Goal: Transaction & Acquisition: Obtain resource

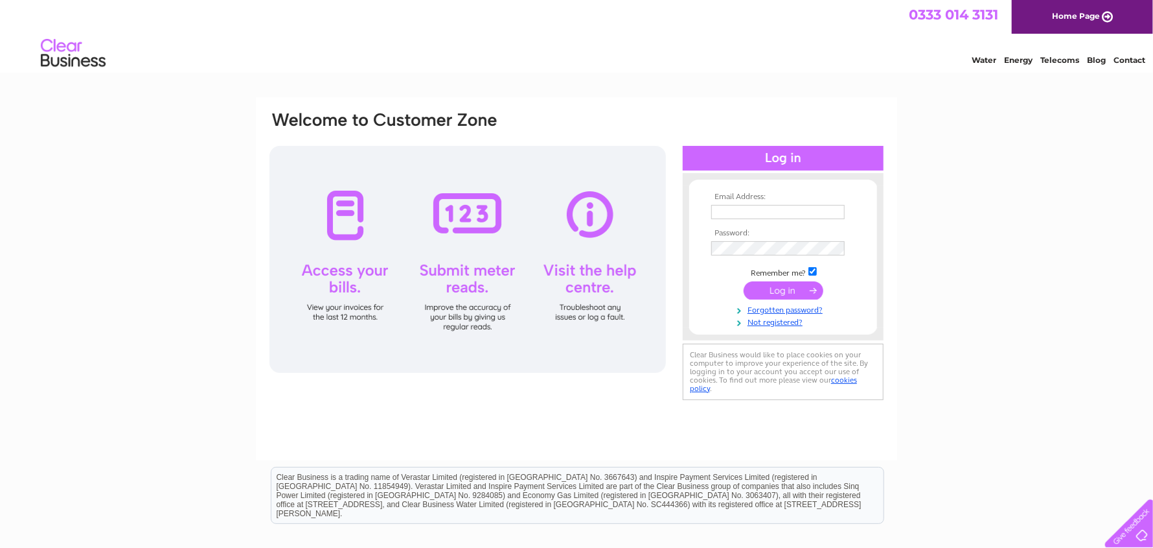
click at [759, 216] on input "text" at bounding box center [778, 212] width 133 height 14
type input "natc@barnsdales.co.uk"
click at [788, 290] on input "submit" at bounding box center [784, 292] width 80 height 18
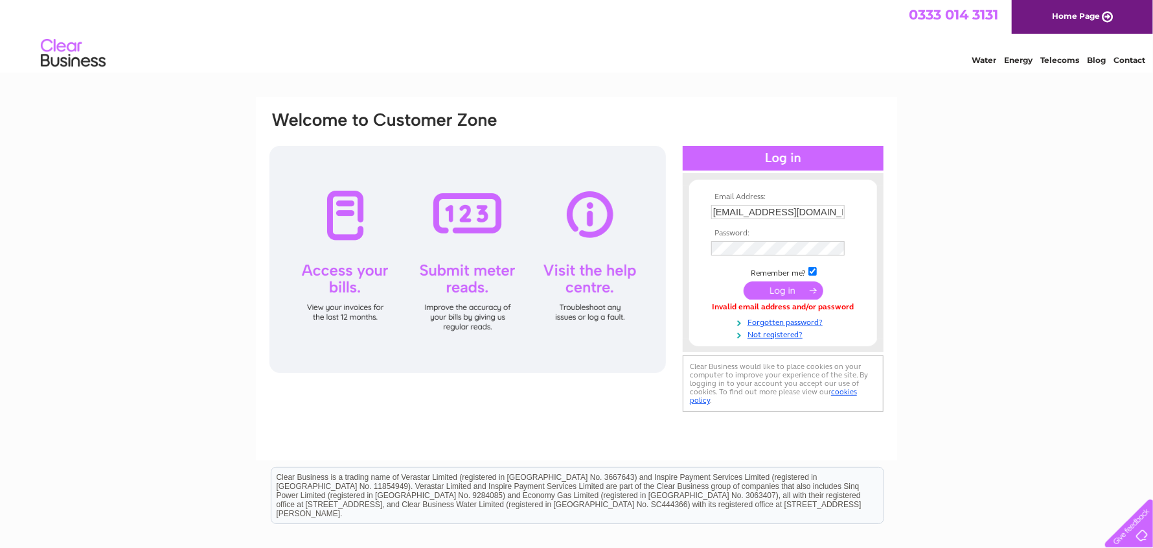
click at [828, 216] on input "natc@barnsdales.co.uk" at bounding box center [778, 212] width 133 height 14
drag, startPoint x: 827, startPoint y: 207, endPoint x: 645, endPoint y: 208, distance: 181.4
click at [645, 208] on div "Email Address: natc@barnsdales.co.uk Password:" at bounding box center [576, 263] width 617 height 306
click at [748, 211] on input "text" at bounding box center [779, 213] width 135 height 16
type input "barbara.whitton@barnsdales.co.uk"
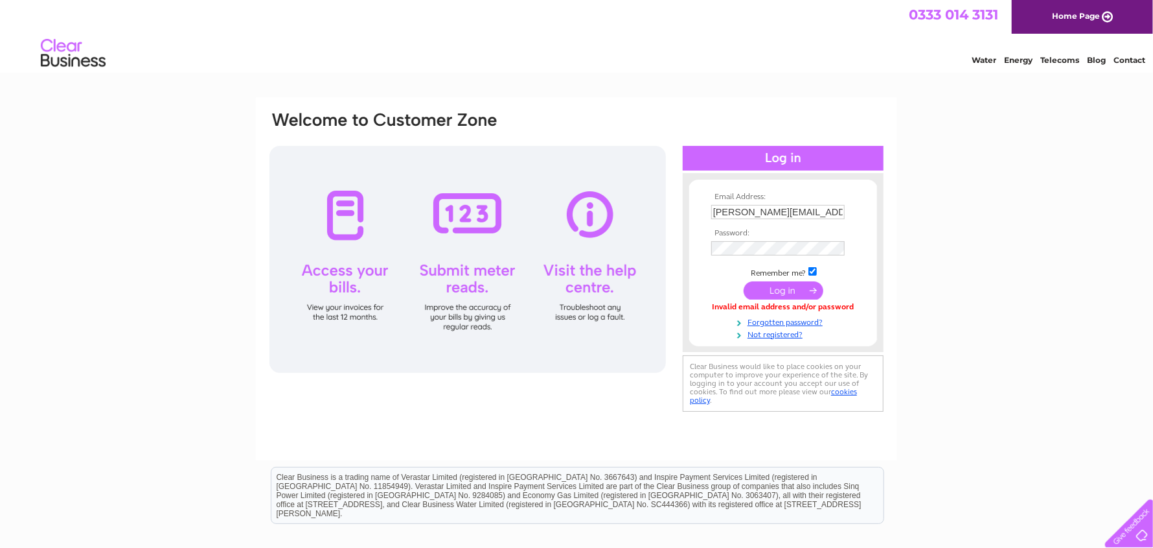
click at [788, 297] on input "submit" at bounding box center [784, 290] width 80 height 18
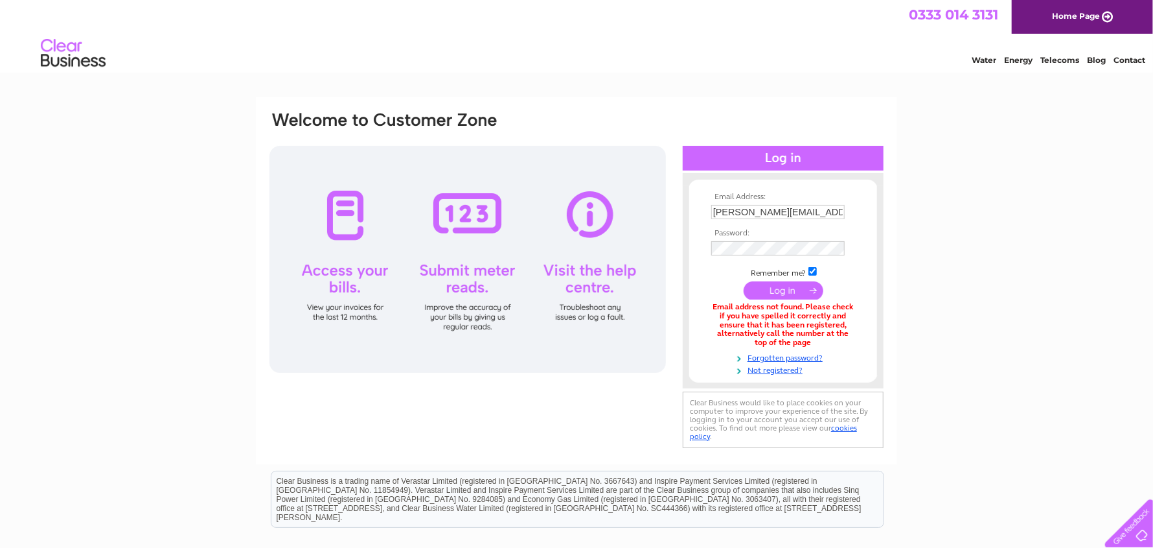
click at [772, 256] on td at bounding box center [783, 248] width 150 height 21
click at [799, 288] on input "submit" at bounding box center [784, 292] width 80 height 18
click at [832, 211] on input "[PERSON_NAME][EMAIL_ADDRESS][PERSON_NAME][DOMAIN_NAME]" at bounding box center [779, 213] width 135 height 16
drag, startPoint x: 712, startPoint y: 207, endPoint x: 991, endPoint y: 233, distance: 279.8
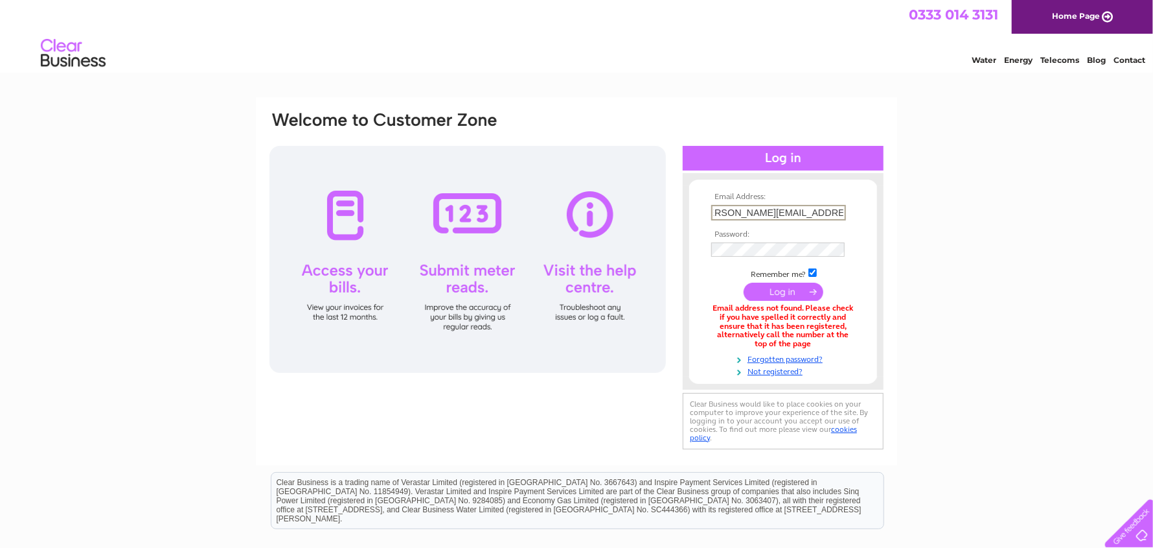
click at [991, 233] on div "Email Address: barbara.whitton@barnsdales.co.uk Password:" at bounding box center [576, 392] width 1153 height 590
click at [806, 214] on input "text" at bounding box center [779, 213] width 135 height 16
type input "natc@barnsdales.co.uk"
click at [801, 291] on input "submit" at bounding box center [784, 292] width 80 height 18
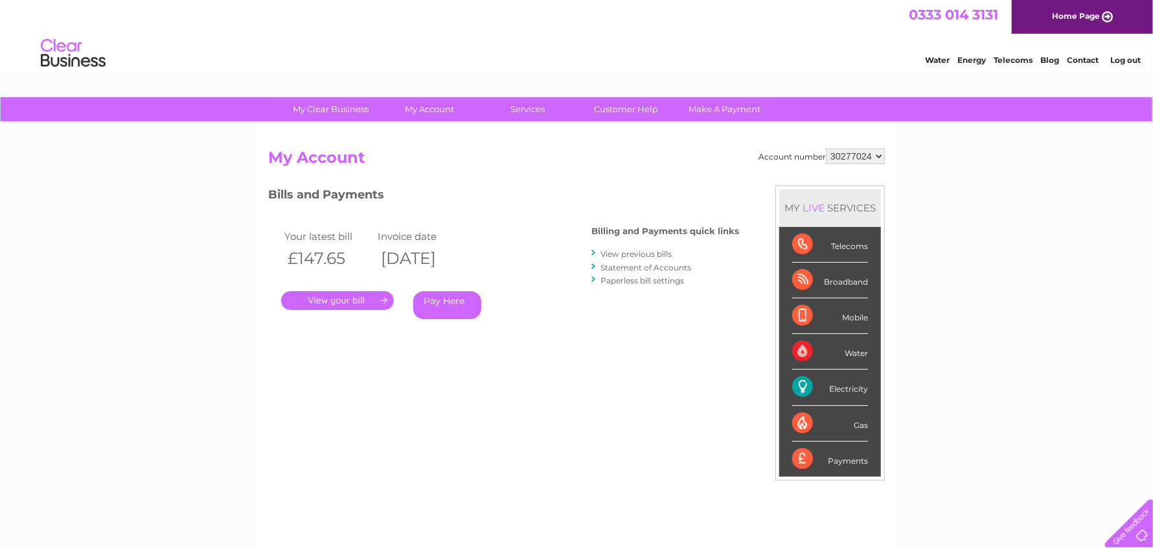
click at [879, 153] on select "998087 30277024" at bounding box center [855, 156] width 59 height 16
select select "998087"
click at [827, 148] on select "998087 30277024" at bounding box center [855, 156] width 59 height 16
click at [367, 297] on link "." at bounding box center [337, 300] width 113 height 19
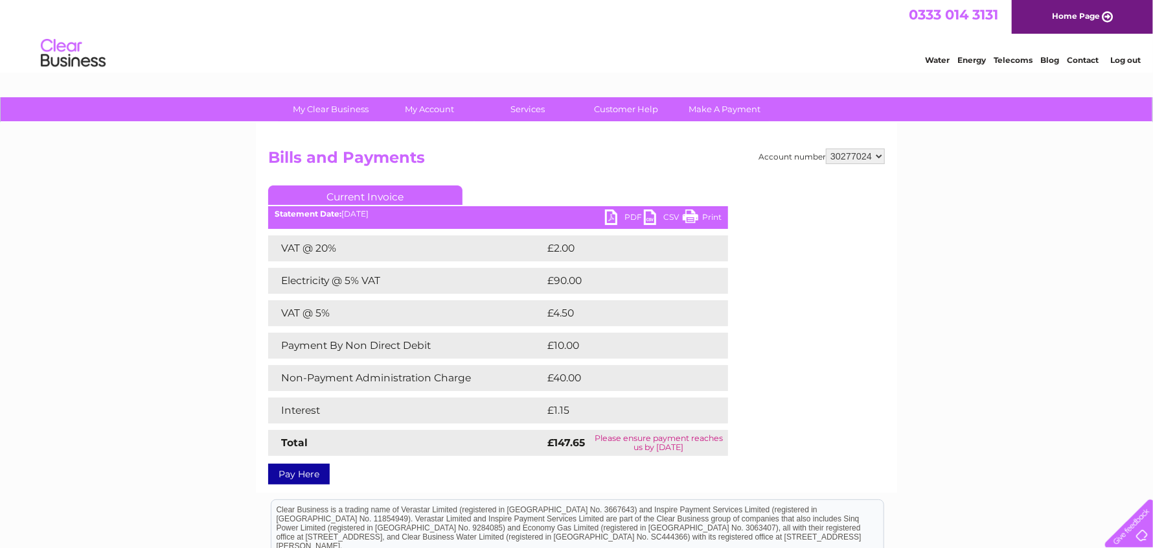
click at [611, 214] on link "PDF" at bounding box center [624, 218] width 39 height 19
click at [604, 43] on div "Water Energy Telecoms Blog Contact Log out" at bounding box center [576, 55] width 1153 height 42
click at [877, 156] on select "998087 30277024" at bounding box center [855, 156] width 59 height 16
select select "998087"
click at [827, 148] on select "998087 30277024" at bounding box center [855, 156] width 59 height 16
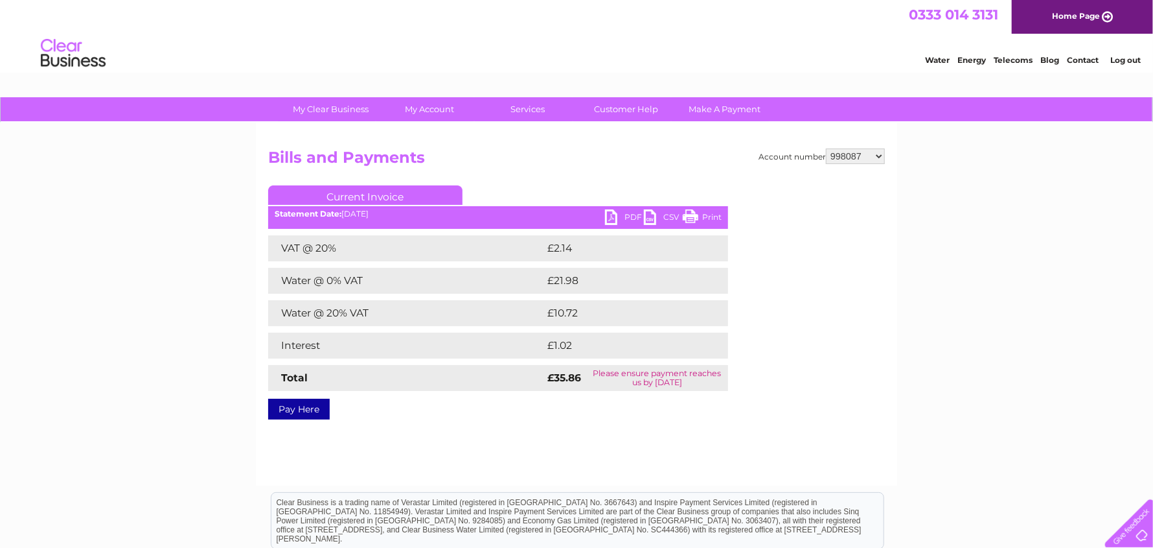
click at [613, 213] on link "PDF" at bounding box center [624, 218] width 39 height 19
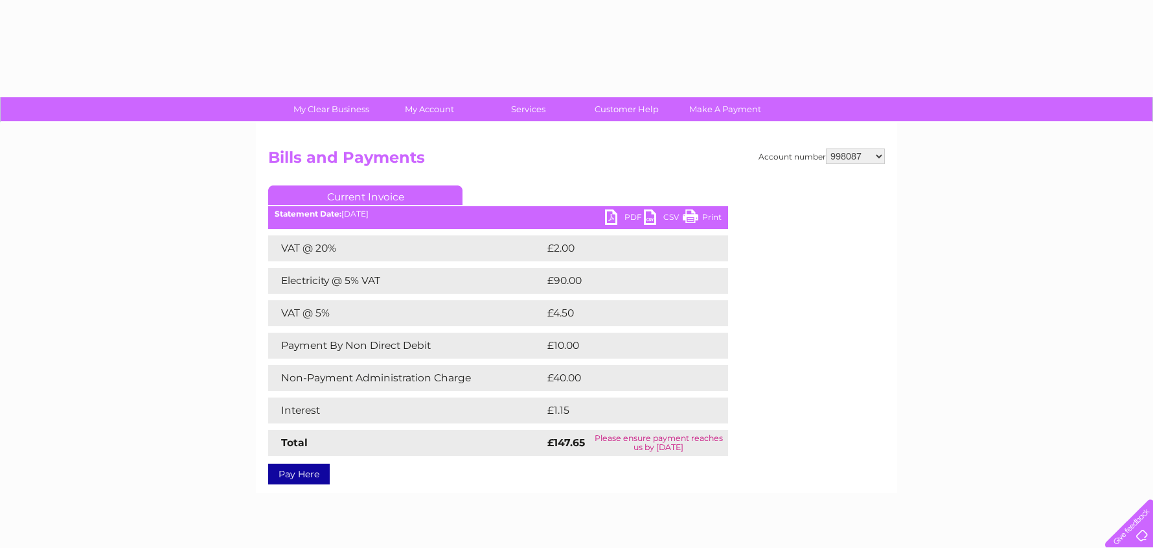
select select "998087"
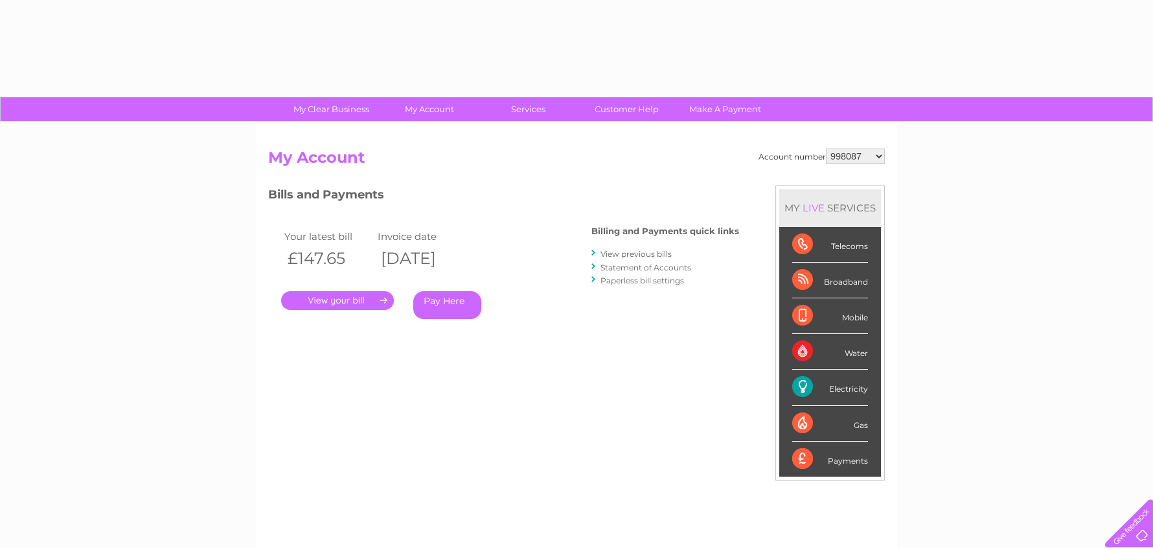
select select "998087"
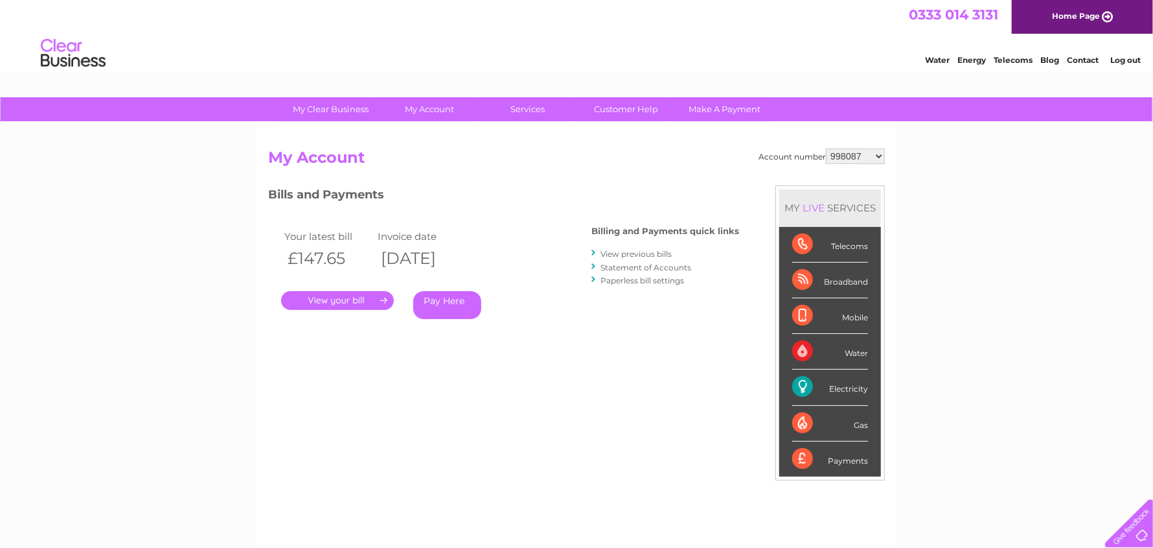
click at [630, 255] on link "View previous bills" at bounding box center [636, 254] width 71 height 10
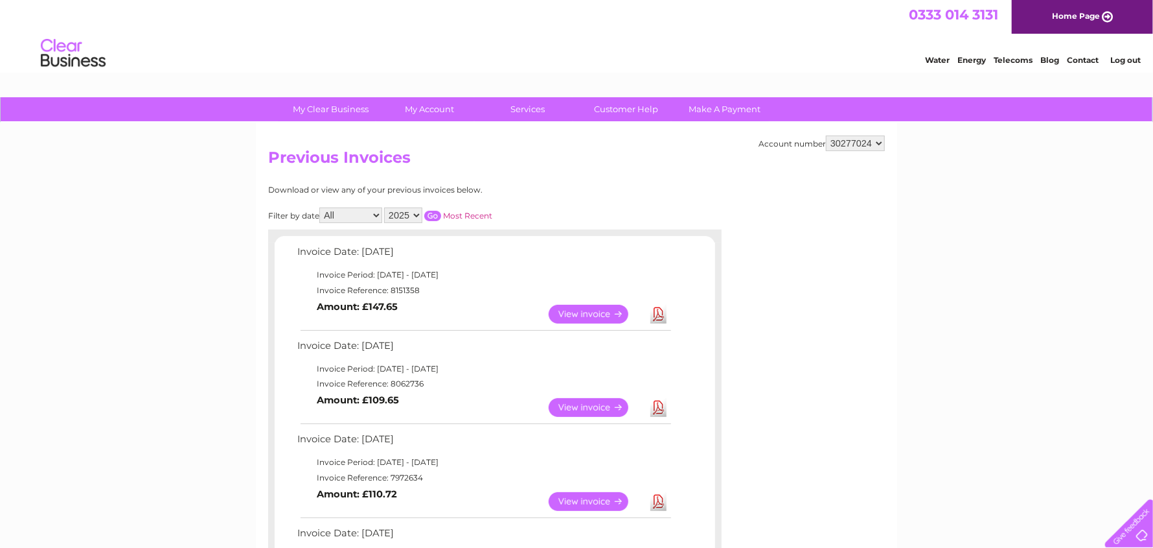
click at [882, 143] on select "998087 30277024" at bounding box center [855, 143] width 59 height 16
select select "998087"
click at [827, 135] on select "998087 30277024" at bounding box center [855, 143] width 59 height 16
click at [656, 404] on link "Download" at bounding box center [659, 407] width 16 height 19
click at [829, 41] on div "Water Energy Telecoms Blog Contact Log out" at bounding box center [576, 55] width 1153 height 42
